Goal: Task Accomplishment & Management: Use online tool/utility

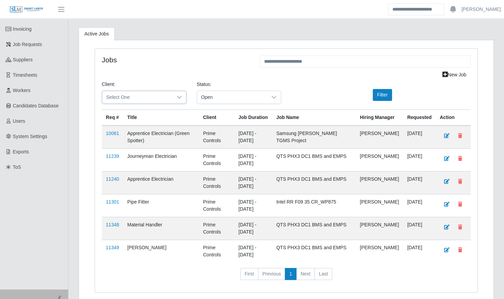
scroll to position [88, 0]
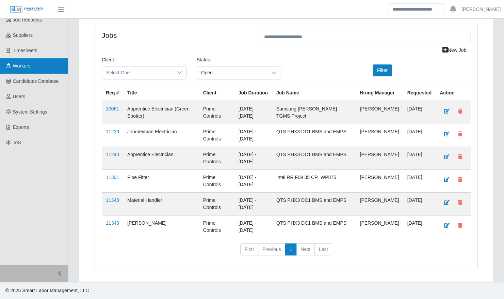
click at [22, 64] on span "Workers" at bounding box center [22, 65] width 18 height 5
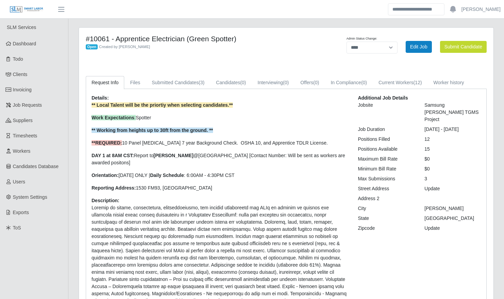
select select "****"
click at [180, 82] on link "Submitted Candidates (3)" at bounding box center [178, 82] width 64 height 13
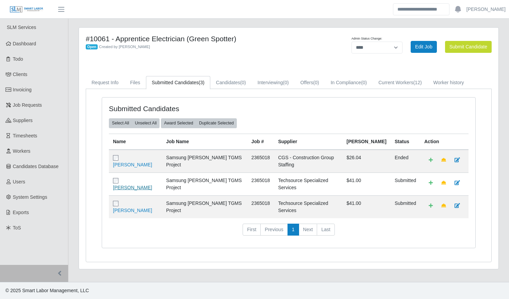
click at [141, 185] on link "[PERSON_NAME]" at bounding box center [132, 187] width 39 height 5
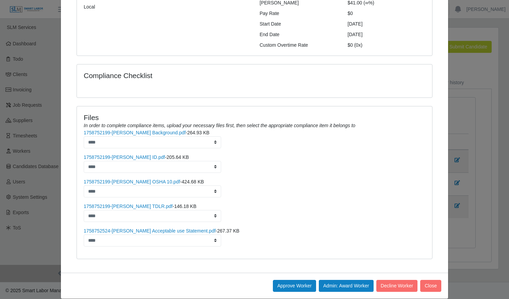
scroll to position [112, 0]
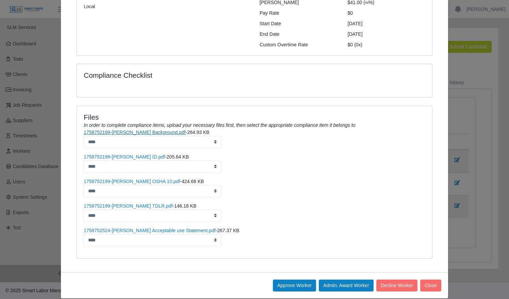
click at [134, 129] on link "1758752199-Silvia Gonzalez Background.pdf" at bounding box center [135, 131] width 102 height 5
click at [131, 154] on link "1758752199-Silvia Gonzalez ID.pdf" at bounding box center [124, 156] width 81 height 5
click at [140, 178] on li "1758752199-Silvia Gonzalez OSHA 10.pdf - 424.68 KB ****" at bounding box center [255, 187] width 342 height 19
click at [148, 178] on link "1758752199-Silvia Gonzalez OSHA 10.pdf" at bounding box center [132, 180] width 96 height 5
click at [144, 203] on link "1758752199-Silvia Gonzalez TDLR.pdf" at bounding box center [128, 205] width 89 height 5
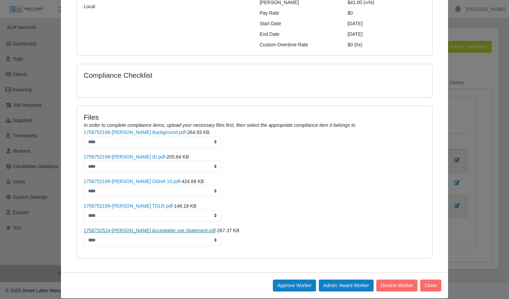
click at [165, 227] on link "1758752524-Silvia Gonzalez Acceptable use Statement.pdf" at bounding box center [150, 229] width 132 height 5
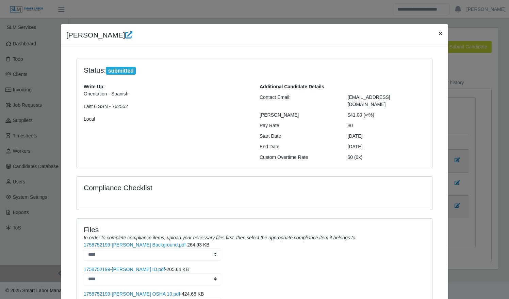
click at [439, 36] on span "×" at bounding box center [441, 33] width 4 height 8
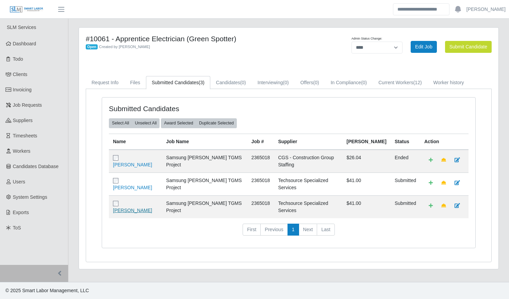
click at [131, 207] on link "Hiram Rojas" at bounding box center [132, 209] width 39 height 5
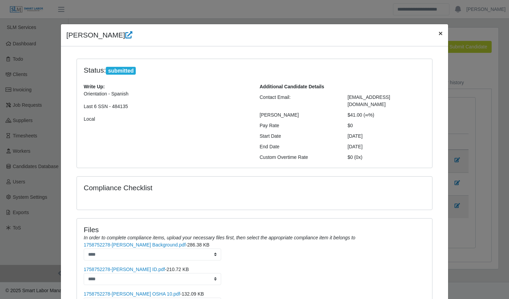
click at [439, 37] on span "×" at bounding box center [441, 33] width 4 height 8
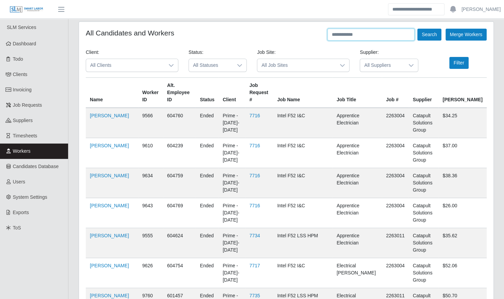
click at [358, 34] on input "text" at bounding box center [371, 35] width 87 height 12
click at [417, 29] on button "Search" at bounding box center [429, 35] width 24 height 12
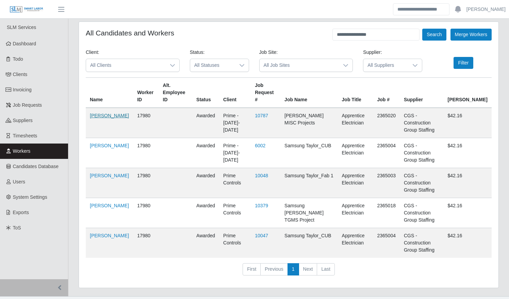
click at [107, 116] on link "Alejandro Cordero Rojas" at bounding box center [109, 115] width 39 height 5
drag, startPoint x: 381, startPoint y: 34, endPoint x: 320, endPoint y: 33, distance: 61.6
click at [320, 33] on div "**********" at bounding box center [289, 35] width 406 height 12
click at [423, 29] on button "Search" at bounding box center [435, 35] width 24 height 12
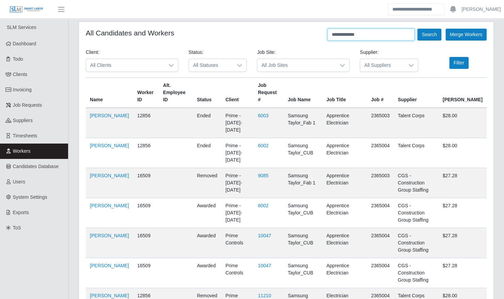
drag, startPoint x: 374, startPoint y: 33, endPoint x: 301, endPoint y: 33, distance: 73.2
click at [301, 33] on div "**********" at bounding box center [286, 35] width 401 height 12
click at [417, 29] on button "Search" at bounding box center [429, 35] width 24 height 12
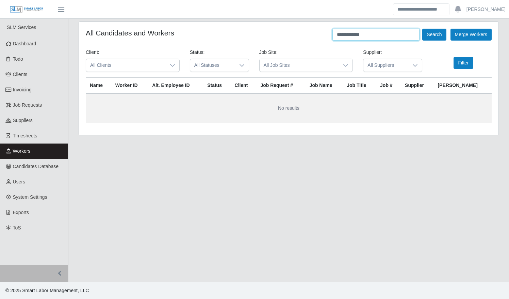
type input "**********"
click at [423, 29] on button "Search" at bounding box center [435, 35] width 24 height 12
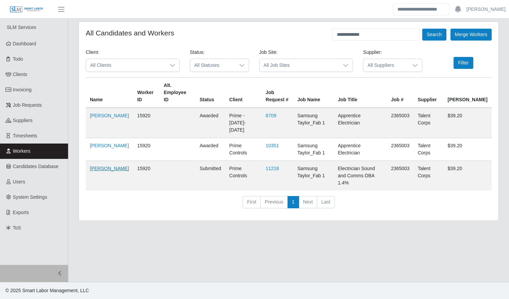
click at [92, 165] on link "Javier Pinero" at bounding box center [109, 167] width 39 height 5
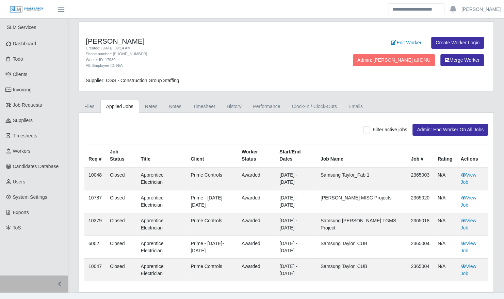
click at [301, 129] on div "Filter active jobs Admin: End Worker On All Jobs" at bounding box center [286, 130] width 404 height 12
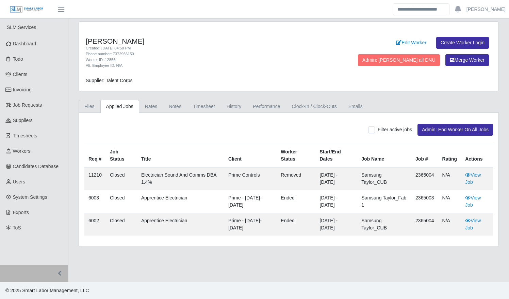
click at [85, 104] on link "Files" at bounding box center [90, 106] width 22 height 13
click at [89, 106] on link "Files" at bounding box center [90, 106] width 22 height 13
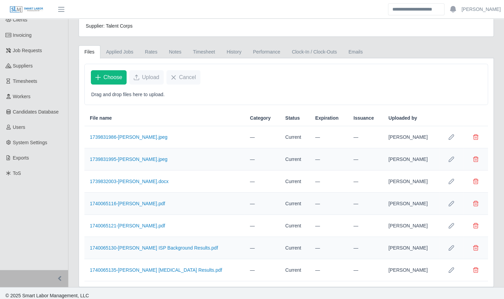
scroll to position [57, 0]
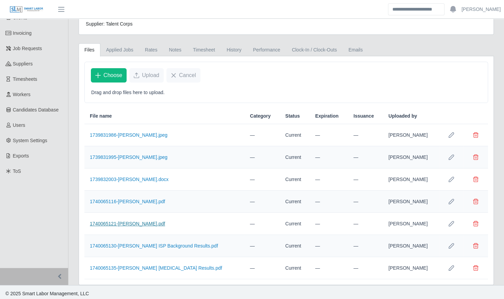
click at [130, 221] on link "1740065121-[PERSON_NAME].pdf" at bounding box center [127, 223] width 75 height 5
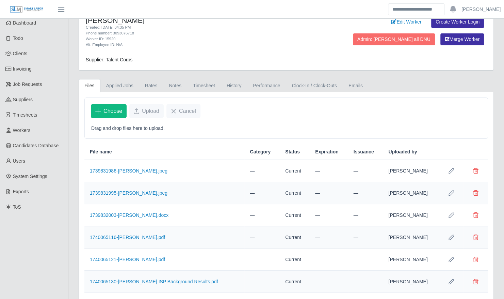
scroll to position [0, 0]
